Goal: Information Seeking & Learning: Learn about a topic

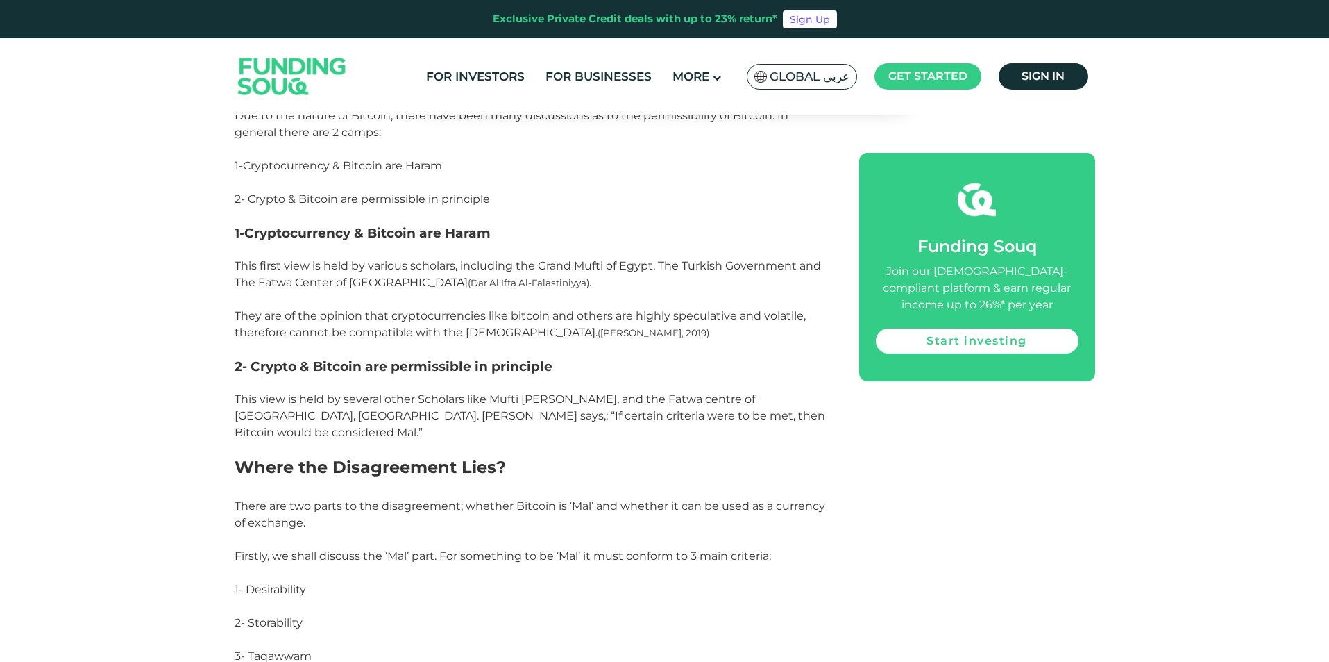
scroll to position [1384, 0]
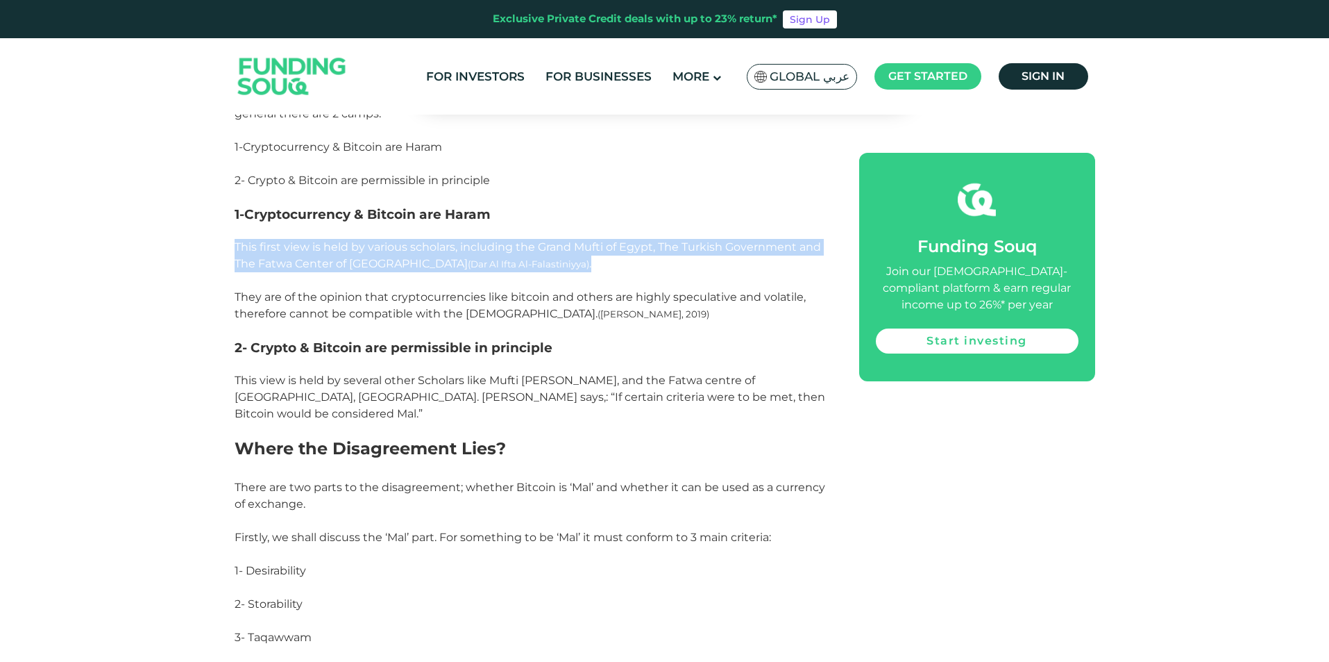
drag, startPoint x: 233, startPoint y: 250, endPoint x: 548, endPoint y: 256, distance: 315.9
click at [549, 258] on p "This first view is held by various scholars, including the Grand Mufti of Egypt…" at bounding box center [532, 280] width 594 height 83
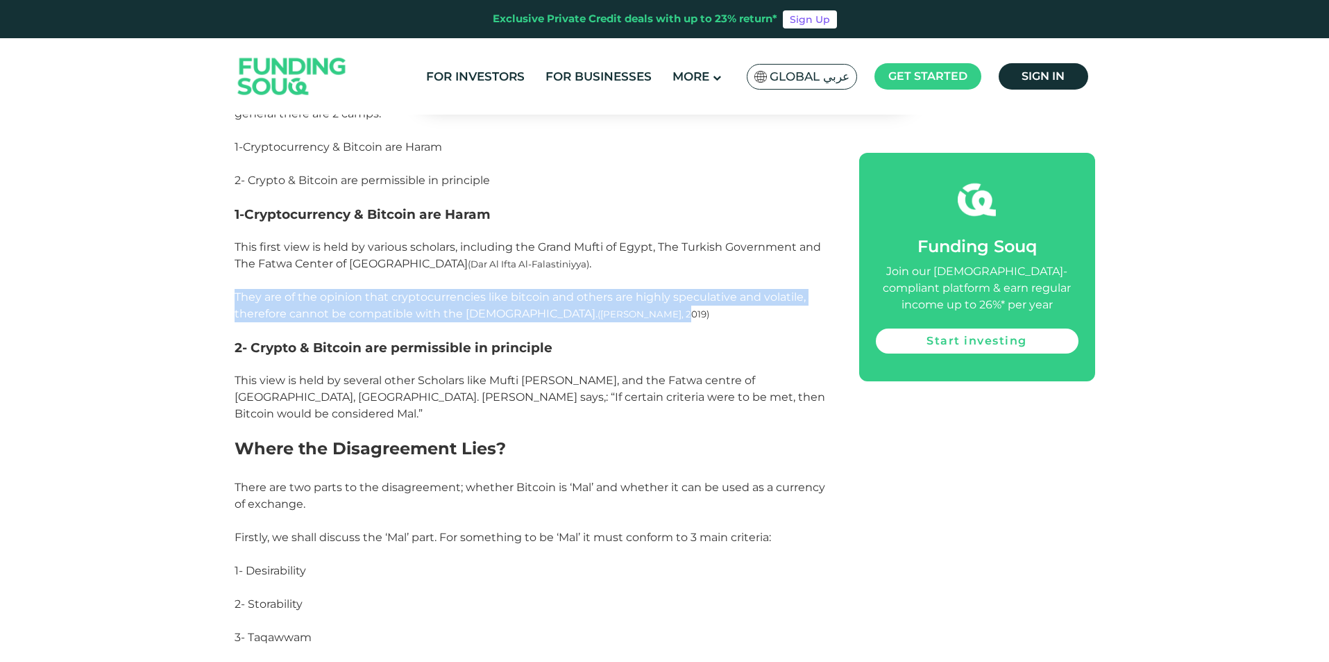
drag, startPoint x: 224, startPoint y: 292, endPoint x: 607, endPoint y: 314, distance: 384.5
click at [607, 314] on p "This first view is held by various scholars, including the Grand Mufti of Egypt…" at bounding box center [532, 280] width 594 height 83
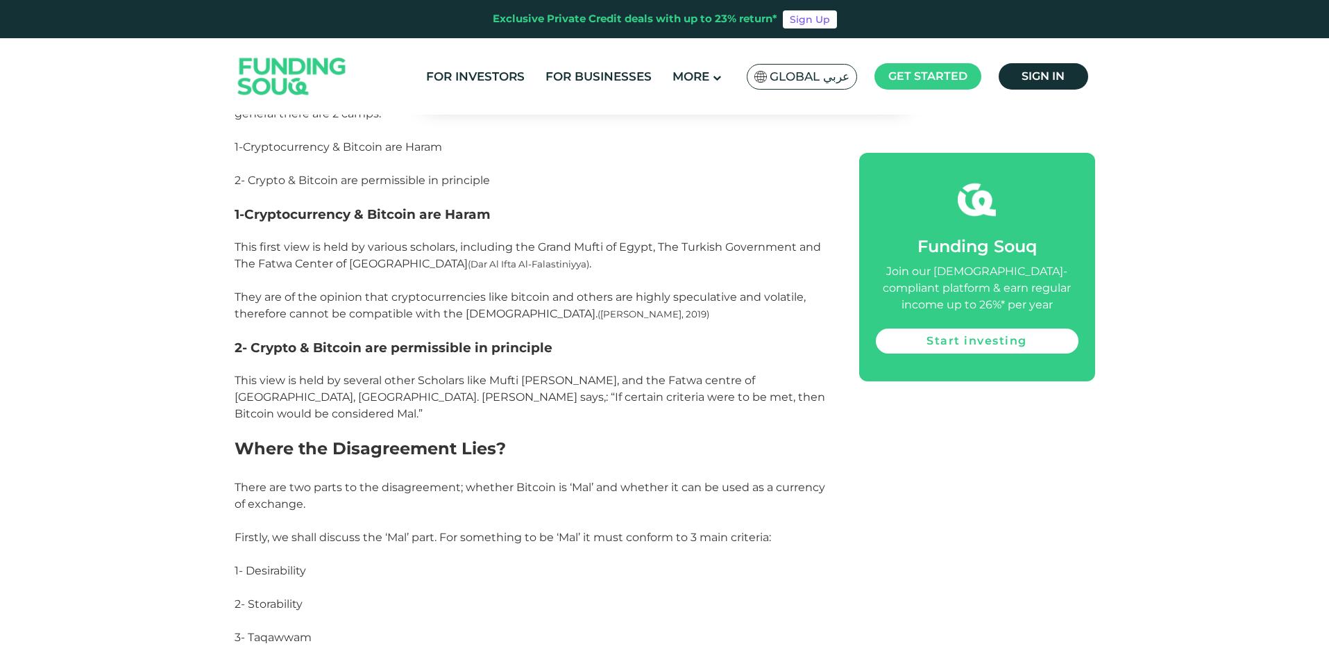
drag, startPoint x: 230, startPoint y: 380, endPoint x: 389, endPoint y: 410, distance: 161.7
drag, startPoint x: 392, startPoint y: 410, endPoint x: 401, endPoint y: 413, distance: 9.7
click at [394, 410] on p "This view is held by several other Scholars like Mufti [PERSON_NAME], and the F…" at bounding box center [532, 397] width 594 height 50
click at [457, 405] on p "This view is held by several other Scholars like Mufti [PERSON_NAME], and the F…" at bounding box center [532, 397] width 594 height 50
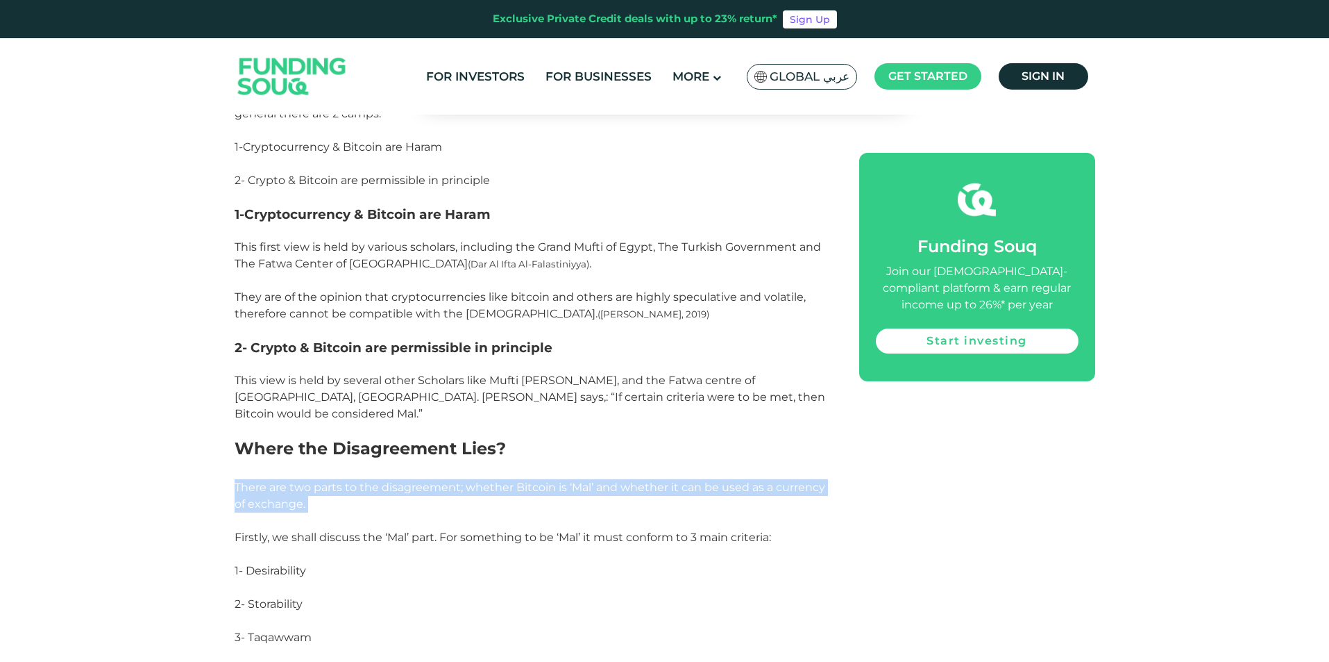
drag, startPoint x: 230, startPoint y: 480, endPoint x: 417, endPoint y: 521, distance: 191.2
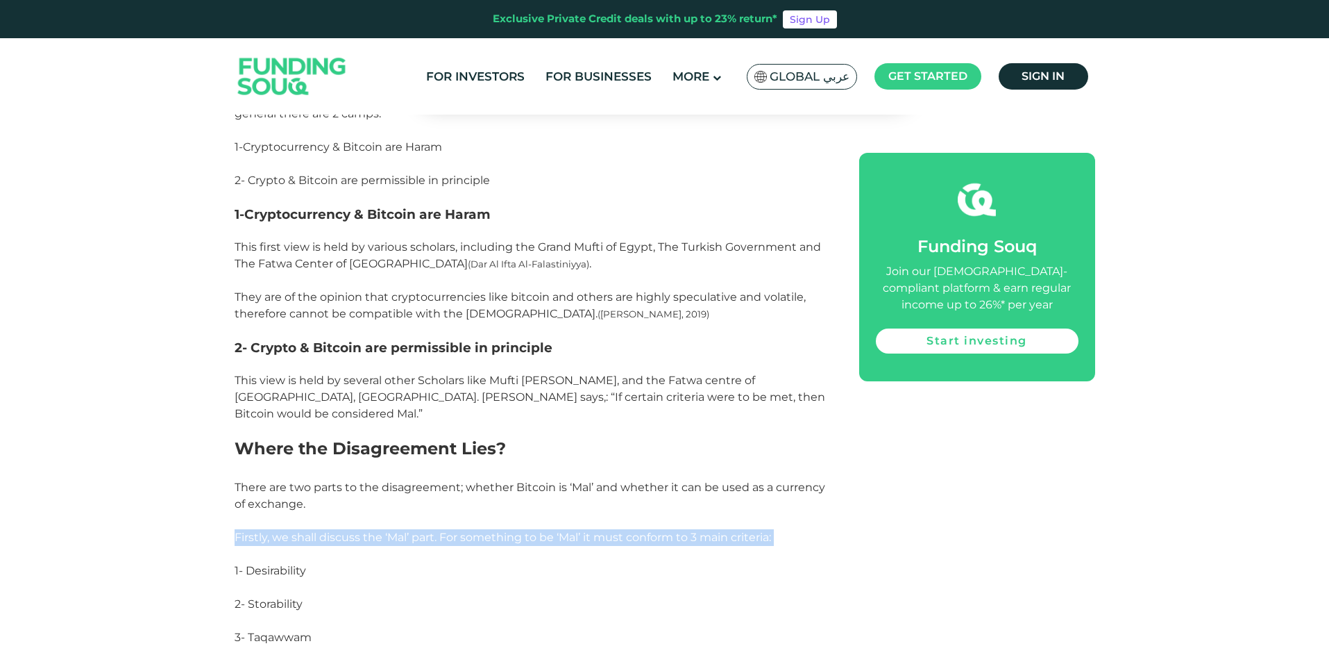
drag, startPoint x: 230, startPoint y: 538, endPoint x: 880, endPoint y: 550, distance: 649.9
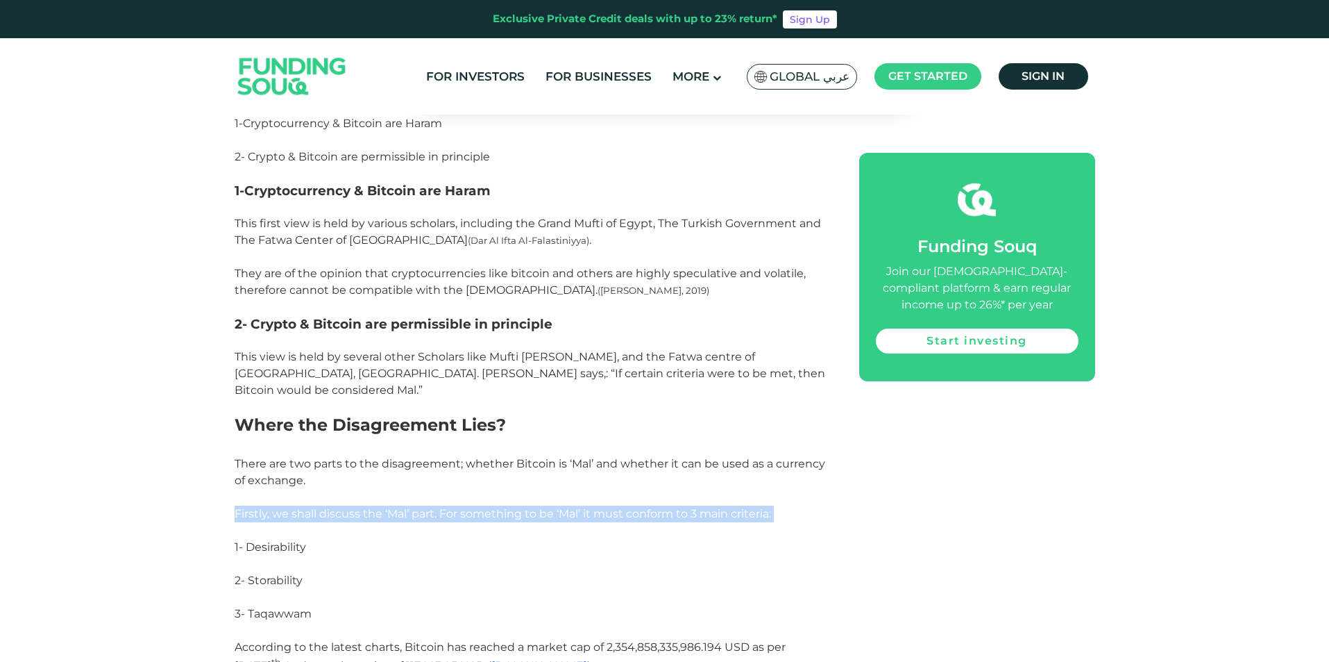
scroll to position [1585, 0]
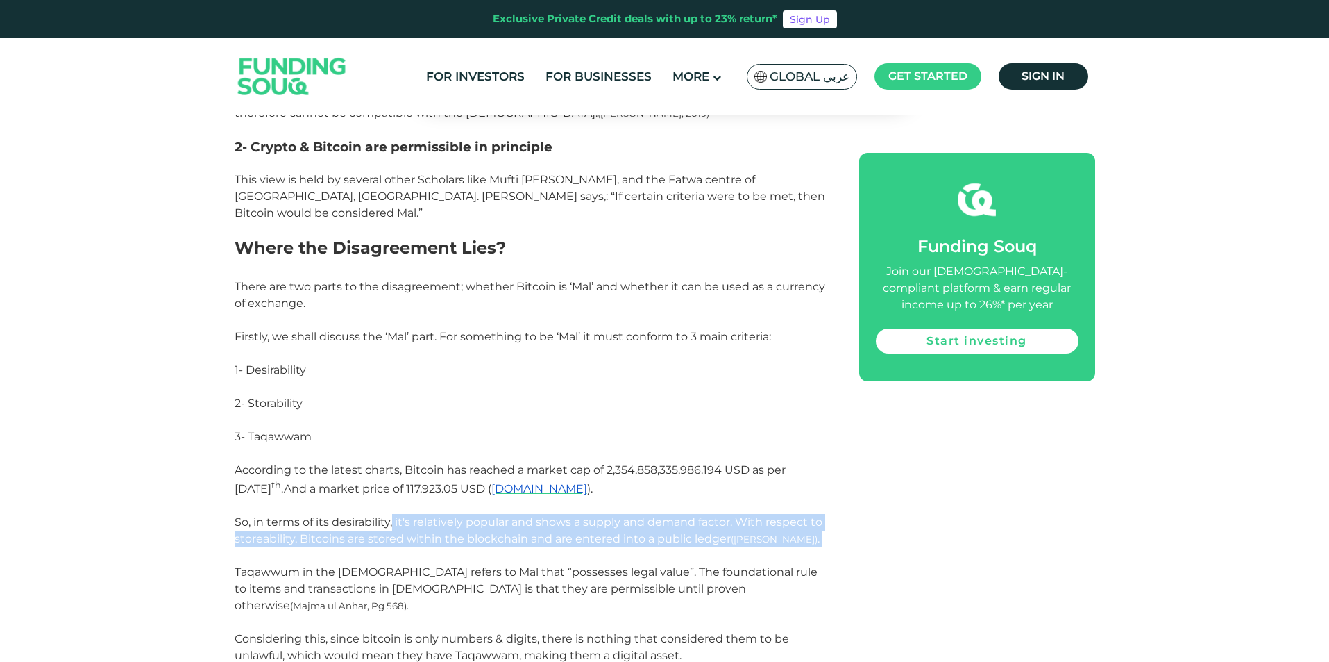
drag, startPoint x: 394, startPoint y: 523, endPoint x: 437, endPoint y: 548, distance: 49.8
click at [437, 548] on p "So, in terms of its desirability, it's relatively popular and shows a supply an…" at bounding box center [532, 539] width 594 height 50
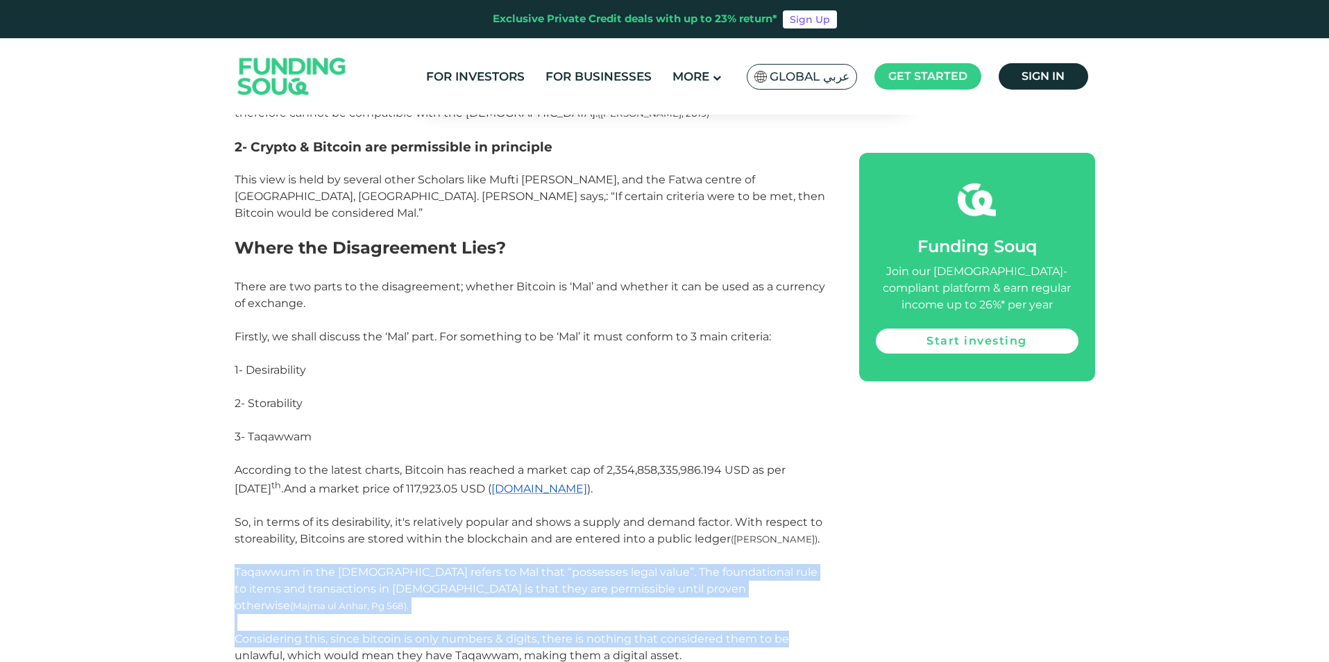
drag, startPoint x: 227, startPoint y: 570, endPoint x: 874, endPoint y: 622, distance: 649.1
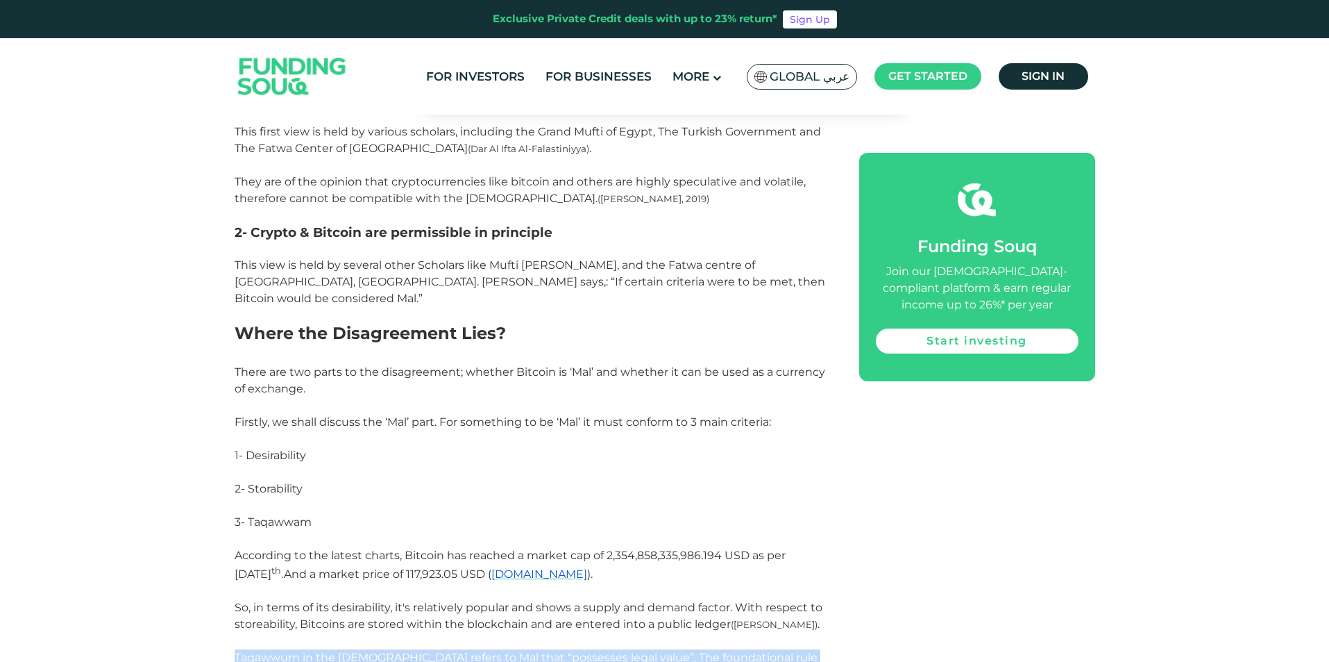
scroll to position [1451, 0]
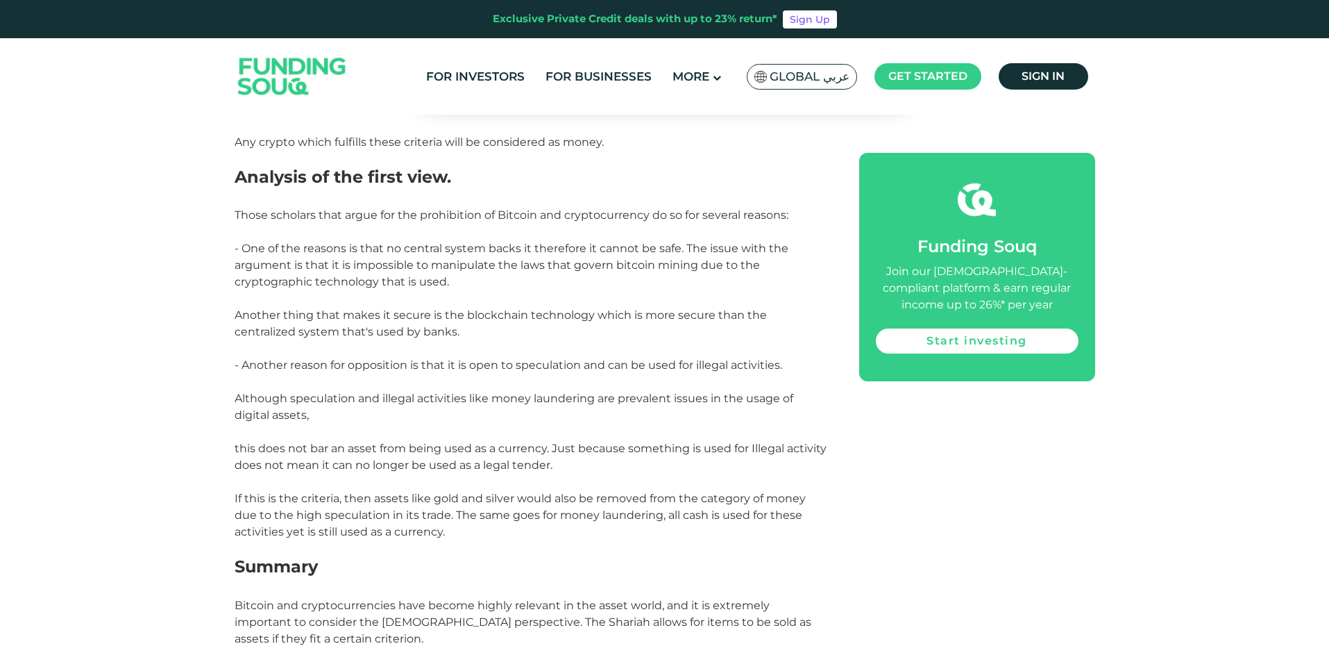
scroll to position [2811, 0]
